Goal: Task Accomplishment & Management: Manage account settings

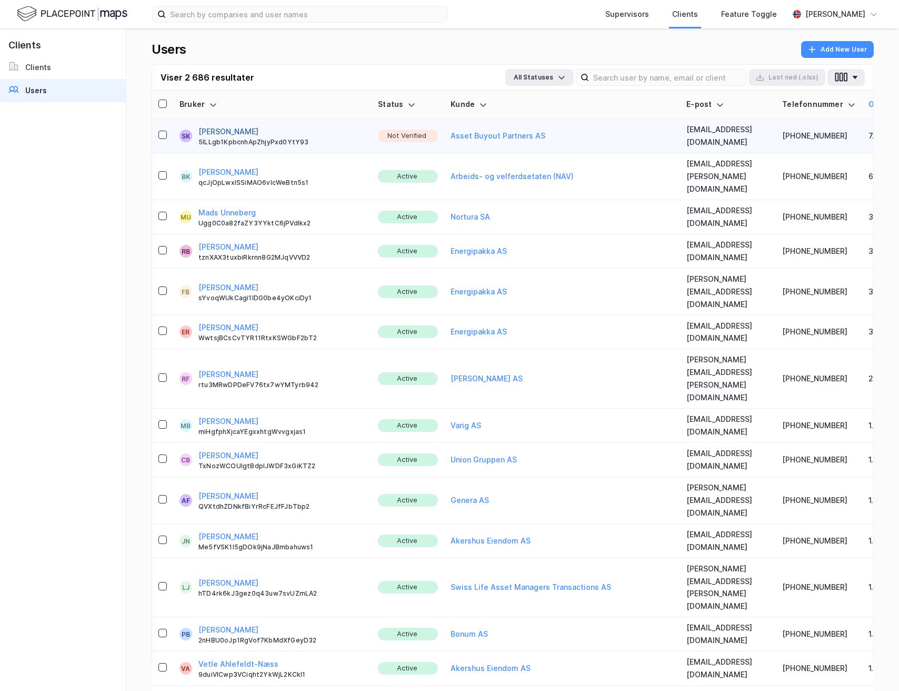
click at [226, 130] on button "[PERSON_NAME]" at bounding box center [228, 131] width 60 height 13
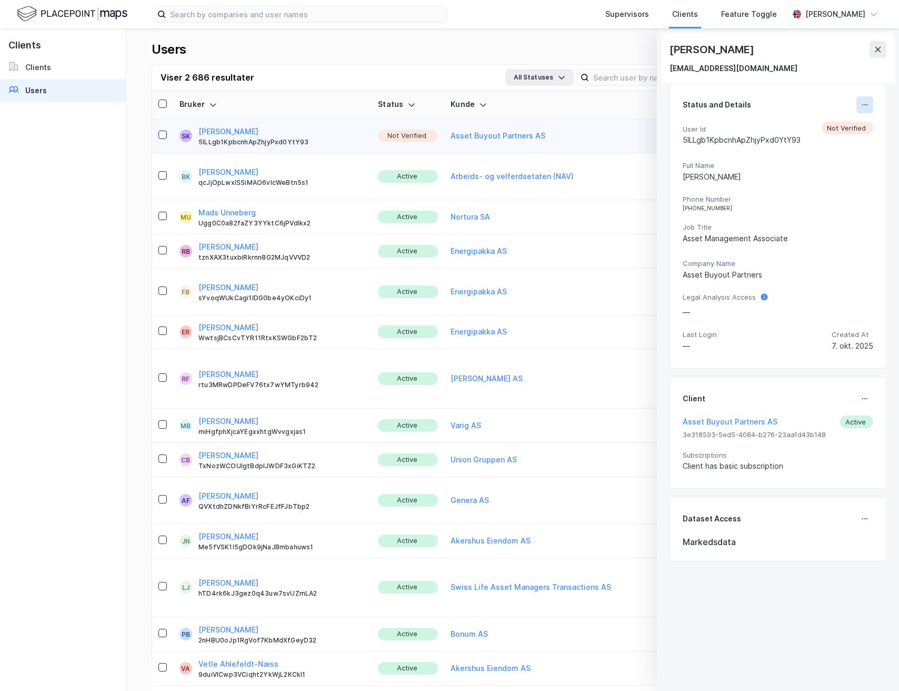
click at [862, 105] on button at bounding box center [865, 104] width 17 height 17
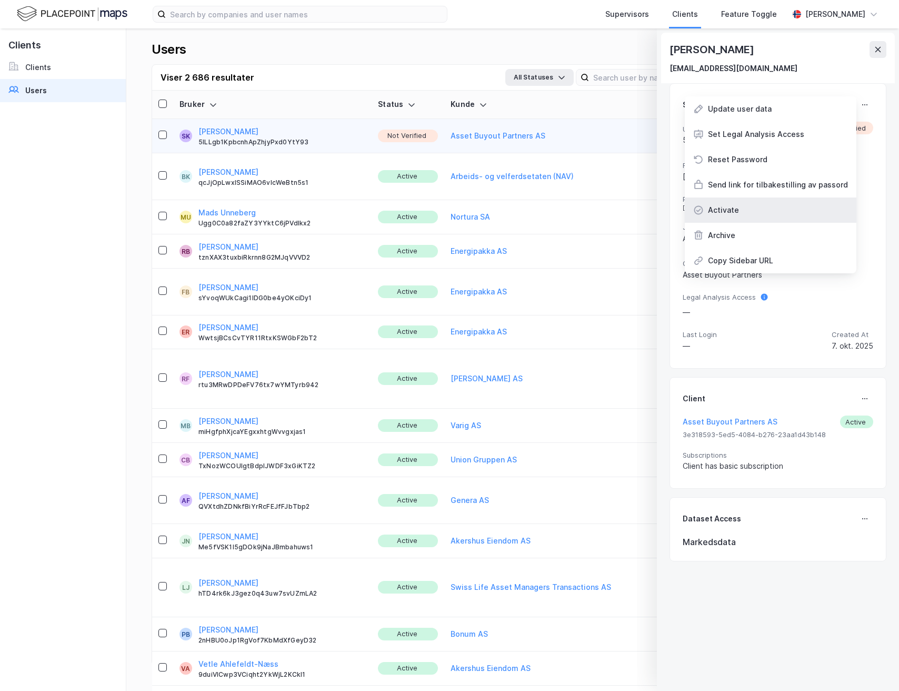
click at [760, 201] on div "Activate" at bounding box center [771, 209] width 172 height 25
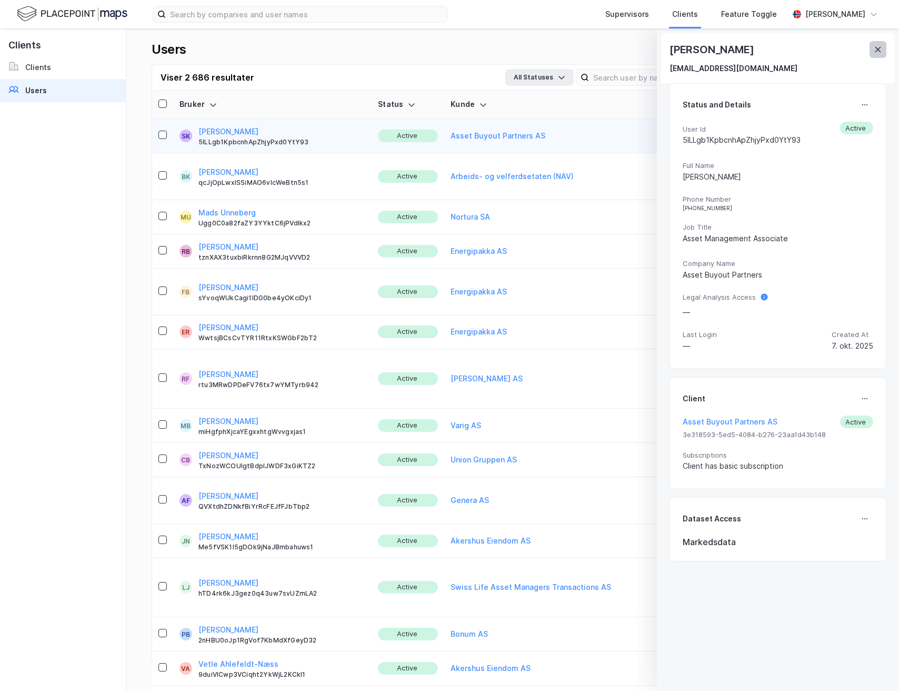
click at [874, 49] on icon at bounding box center [878, 49] width 8 height 8
